Goal: Task Accomplishment & Management: Complete application form

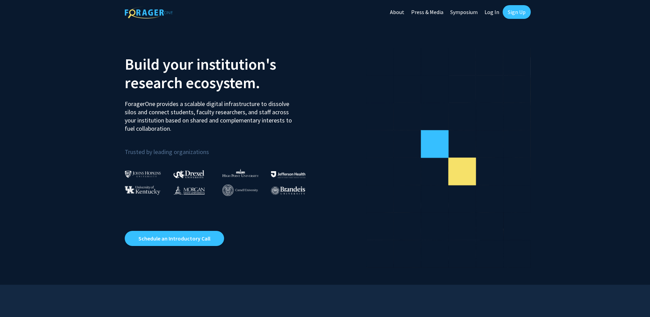
click at [512, 12] on link "Sign Up" at bounding box center [517, 12] width 28 height 14
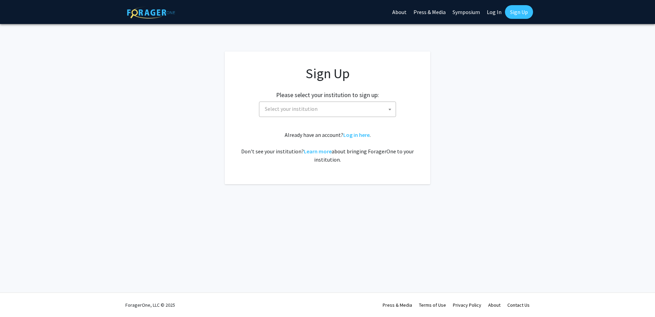
click at [353, 111] on span "Select your institution" at bounding box center [329, 109] width 134 height 14
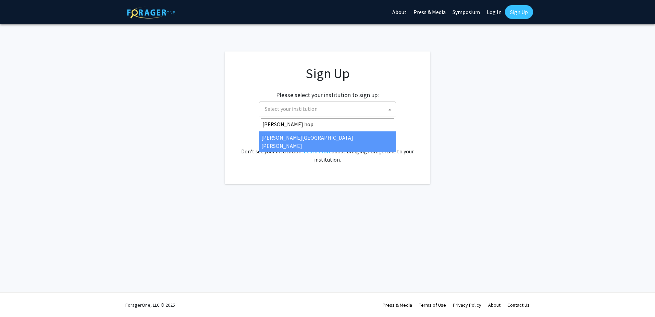
type input "[PERSON_NAME] hop"
select select "1"
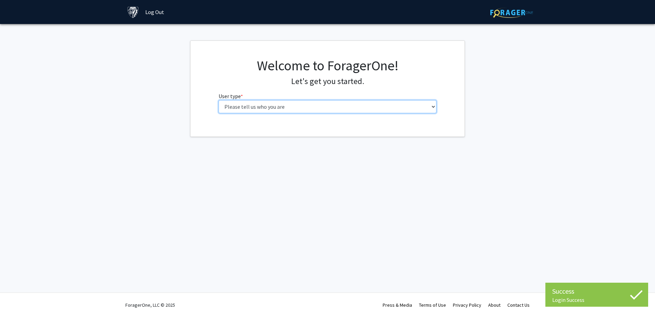
click at [322, 106] on select "Please tell us who you are Undergraduate Student Master's Student Doctoral Cand…" at bounding box center [328, 106] width 218 height 13
select select "6: adminAssistant"
click at [219, 100] on select "Please tell us who you are Undergraduate Student Master's Student Doctoral Cand…" at bounding box center [328, 106] width 218 height 13
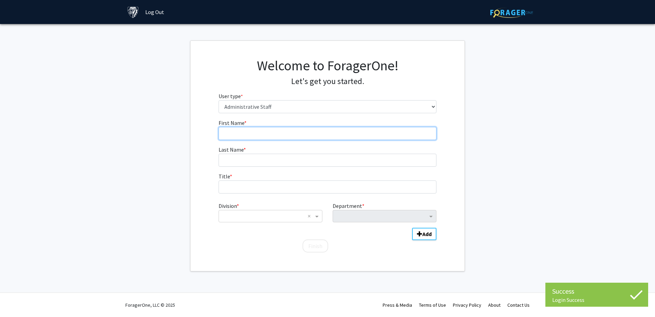
click at [309, 135] on input "First Name * required" at bounding box center [328, 133] width 218 height 13
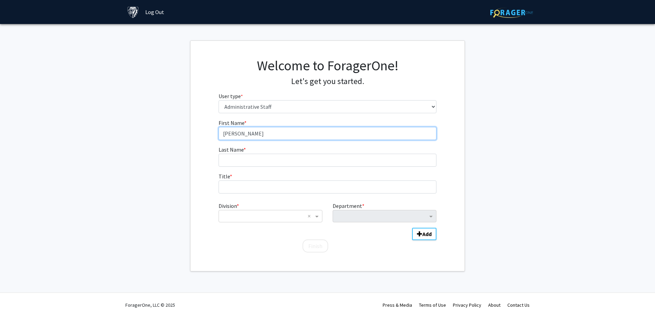
type input "Rebecca"
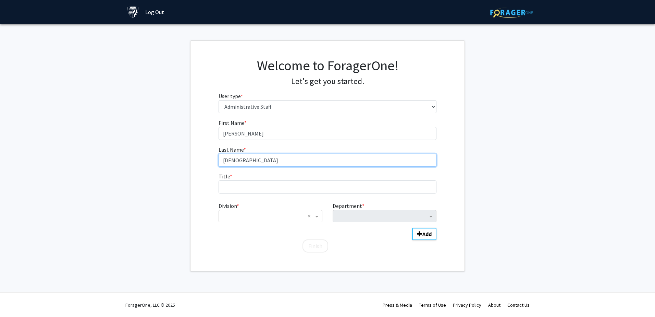
type input "Kirkman"
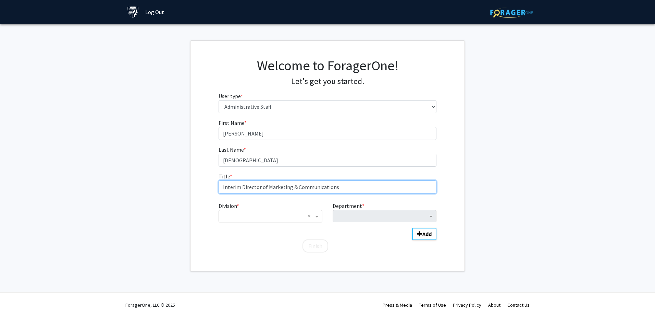
type input "Interim Director of Marketing & Communications"
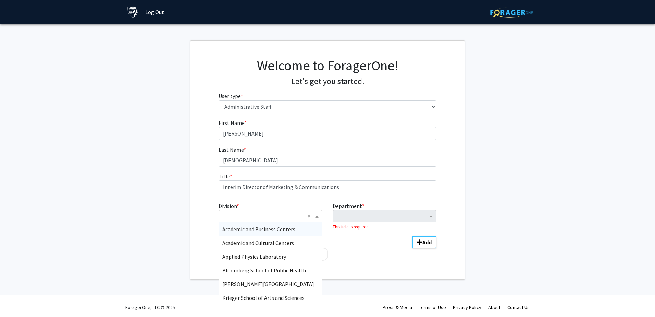
click at [259, 214] on input "Division" at bounding box center [263, 216] width 83 height 8
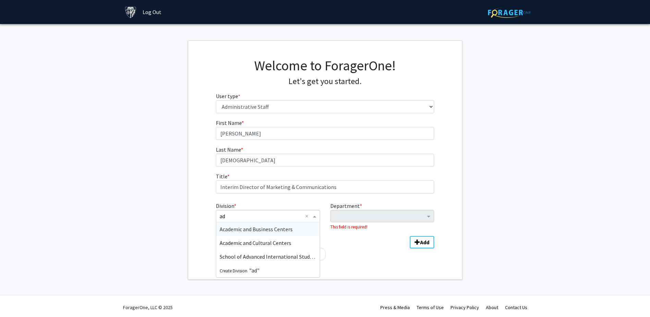
type input "a"
type input "s"
click at [294, 272] on div "Other" at bounding box center [267, 272] width 103 height 14
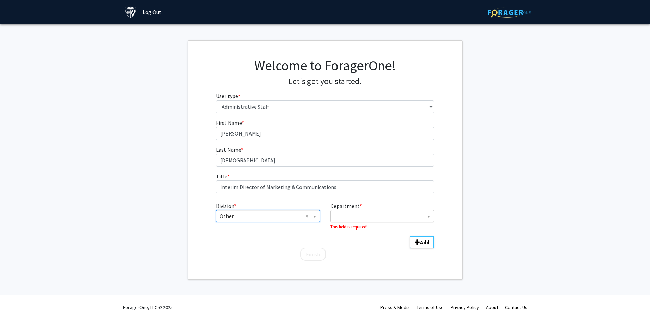
click at [378, 218] on input "Department" at bounding box center [379, 216] width 91 height 8
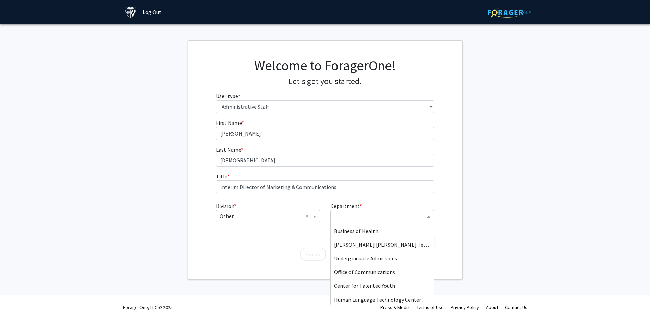
scroll to position [137, 0]
click at [395, 243] on span "Undergraduate Admissions" at bounding box center [365, 242] width 63 height 7
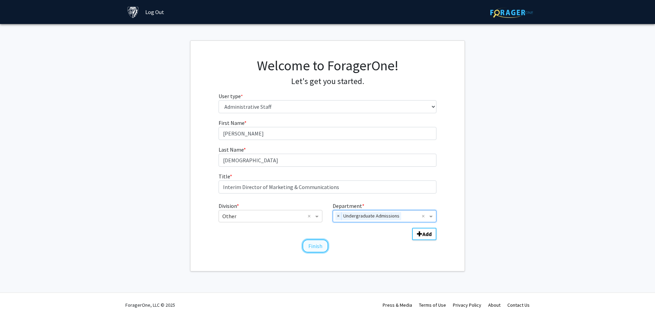
click at [311, 246] on button "Finish" at bounding box center [316, 245] width 26 height 13
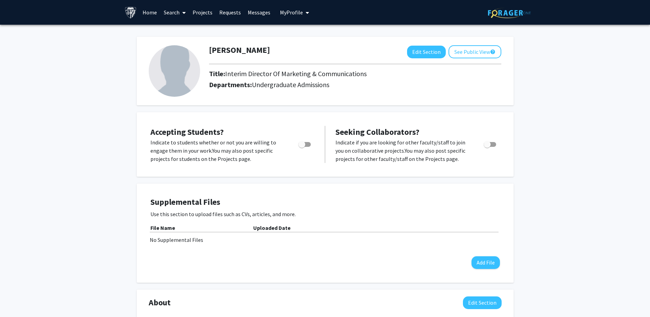
click at [179, 12] on link "Search" at bounding box center [174, 12] width 29 height 24
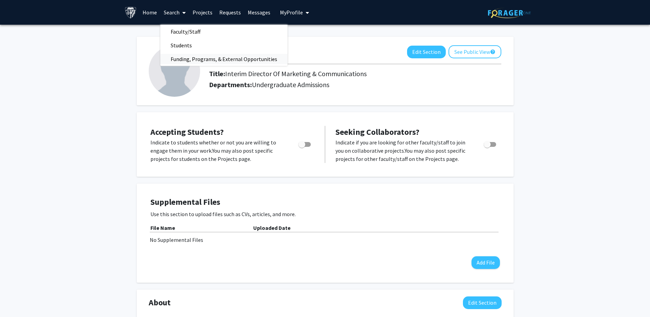
click at [238, 58] on span "Funding, Programs, & External Opportunities" at bounding box center [223, 59] width 127 height 14
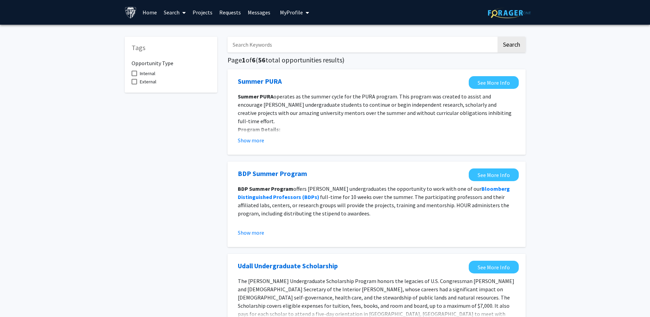
click at [149, 9] on link "Home" at bounding box center [149, 12] width 21 height 24
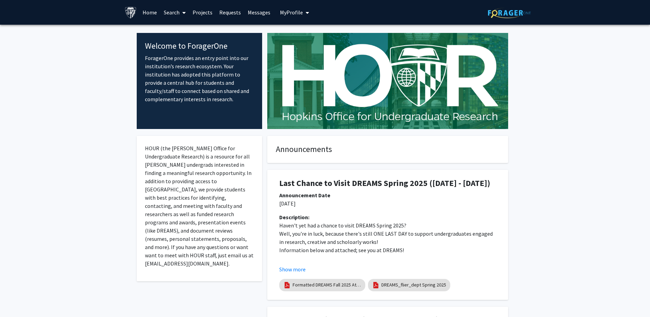
click at [205, 12] on link "Projects" at bounding box center [202, 12] width 27 height 24
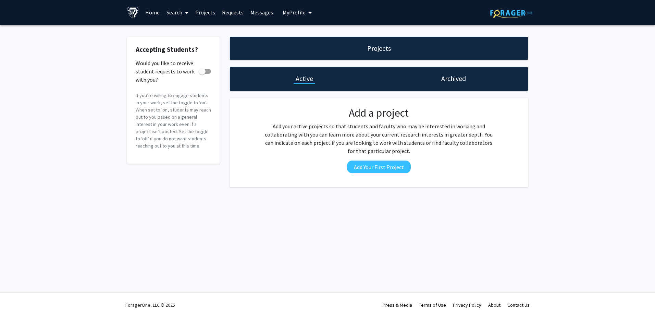
click at [294, 15] on span "My Profile" at bounding box center [294, 12] width 23 height 7
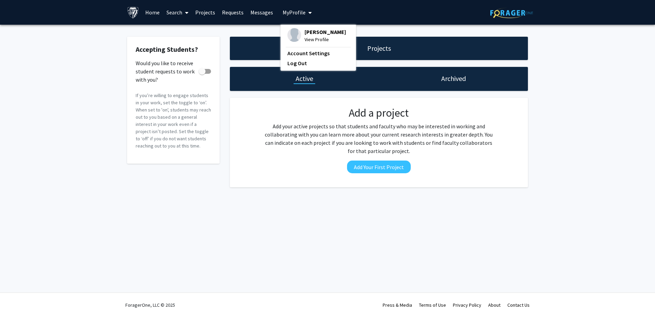
click at [294, 15] on span "My Profile" at bounding box center [294, 12] width 23 height 7
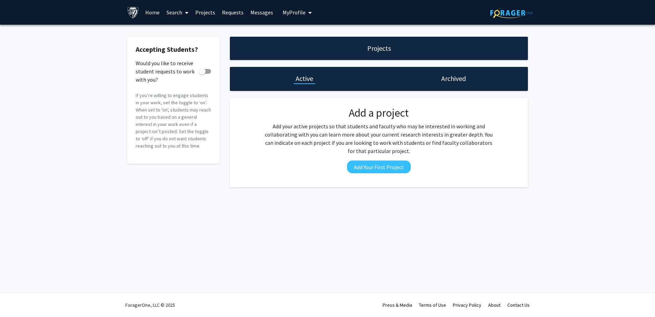
click at [181, 14] on link "Search" at bounding box center [177, 12] width 29 height 24
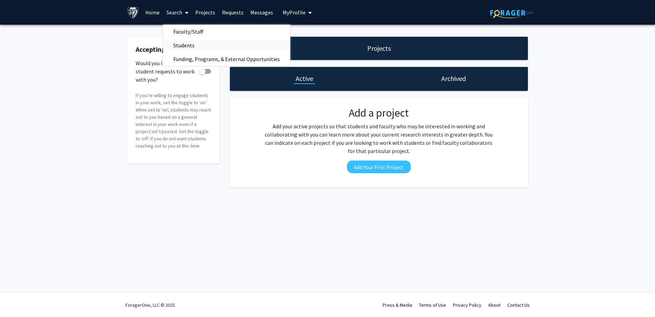
click at [193, 42] on span "Students" at bounding box center [184, 45] width 42 height 14
